Goal: Transaction & Acquisition: Purchase product/service

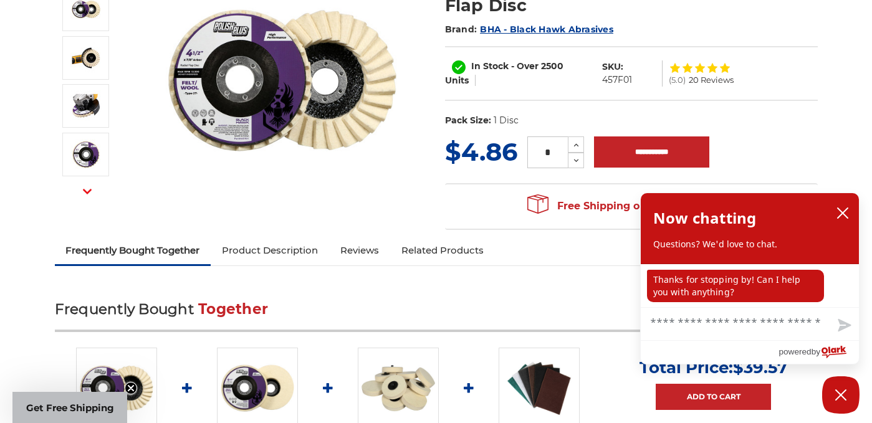
scroll to position [214, 0]
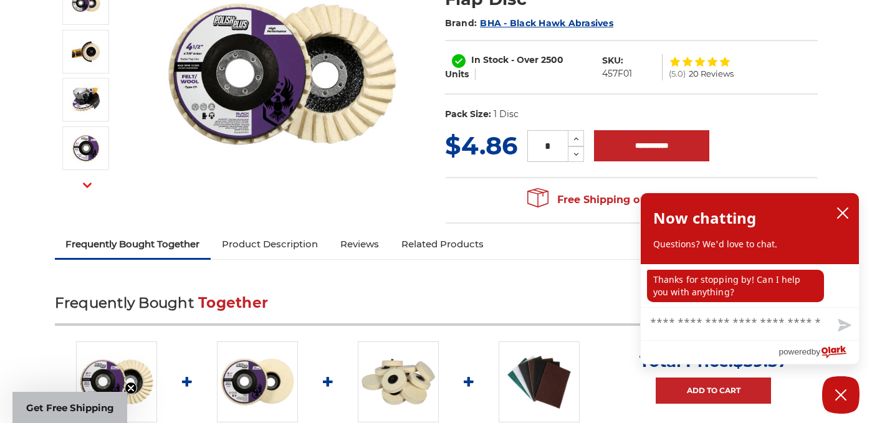
click at [252, 375] on img at bounding box center [257, 382] width 81 height 81
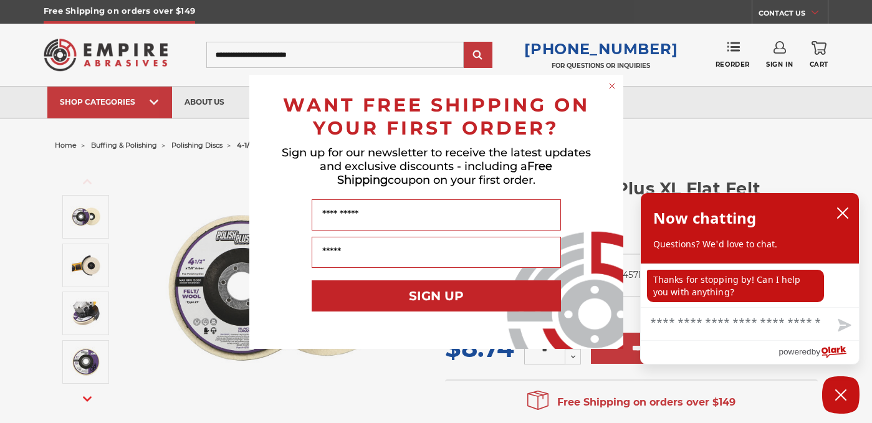
click at [608, 82] on circle "Close dialog" at bounding box center [612, 86] width 12 height 12
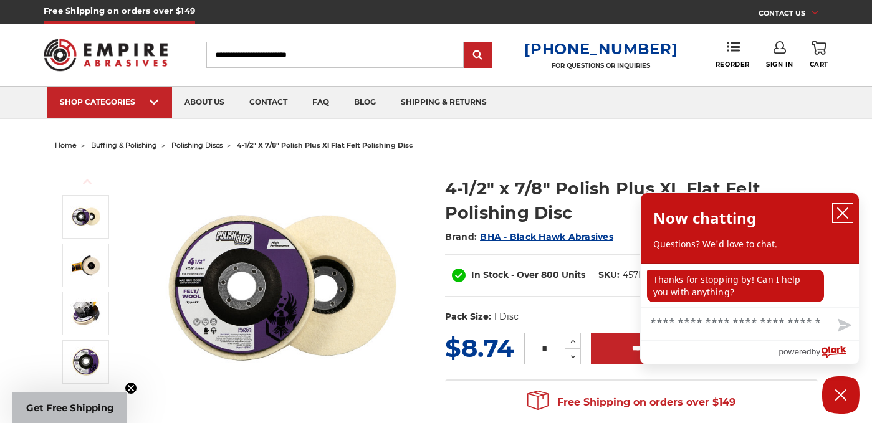
click at [843, 214] on icon "close chatbox" at bounding box center [843, 213] width 10 height 10
